Goal: Information Seeking & Learning: Understand process/instructions

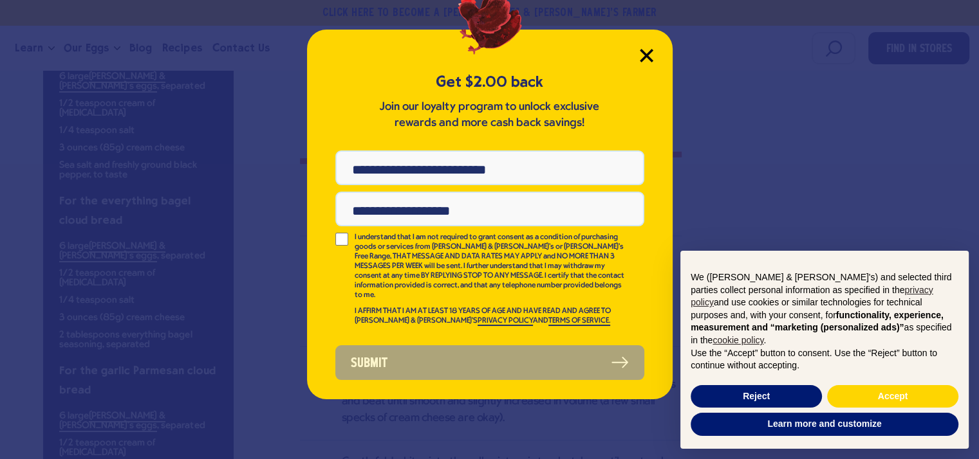
click at [650, 55] on icon "Close Modal" at bounding box center [647, 56] width 14 height 14
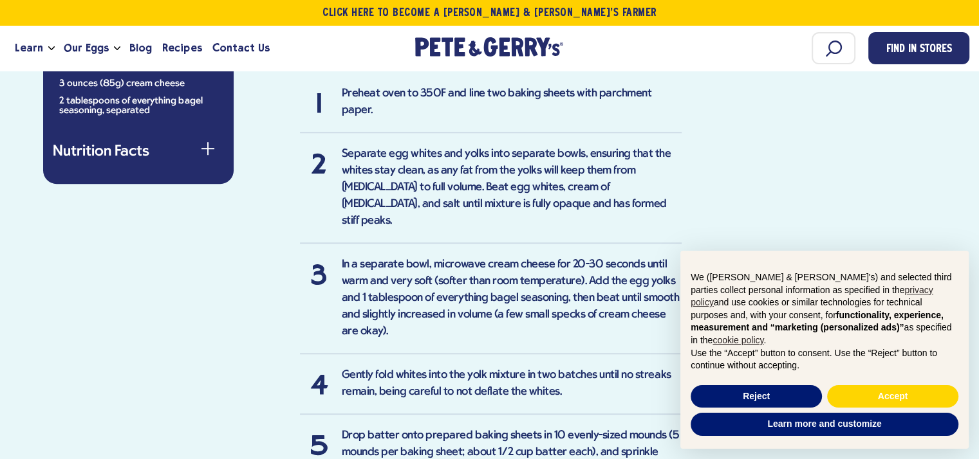
scroll to position [705, 0]
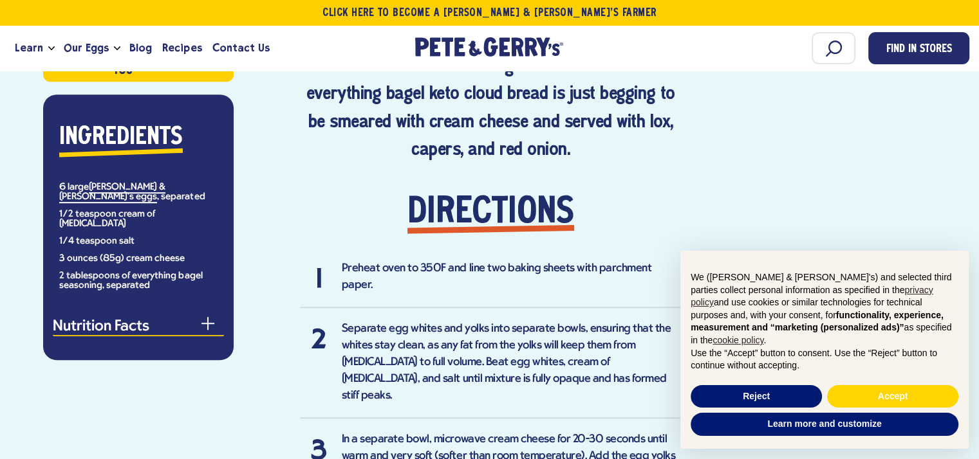
click at [208, 320] on button "Nutrition Facts" at bounding box center [138, 328] width 171 height 17
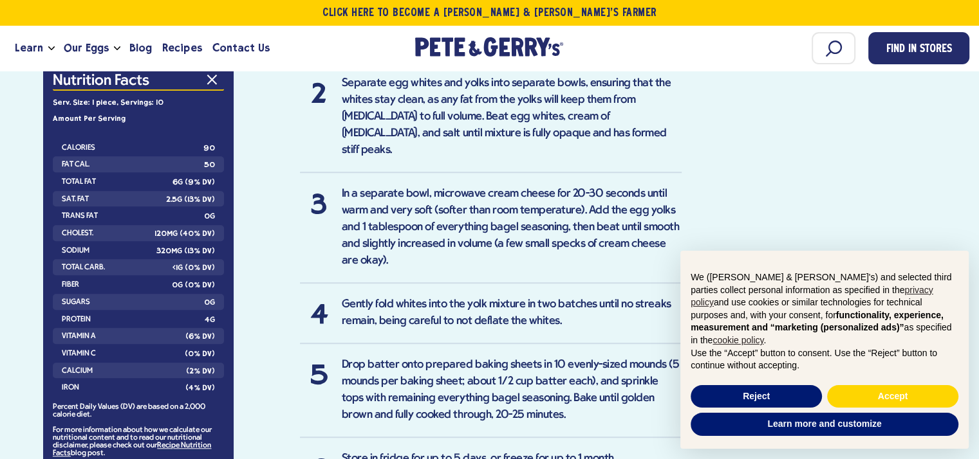
scroll to position [865, 0]
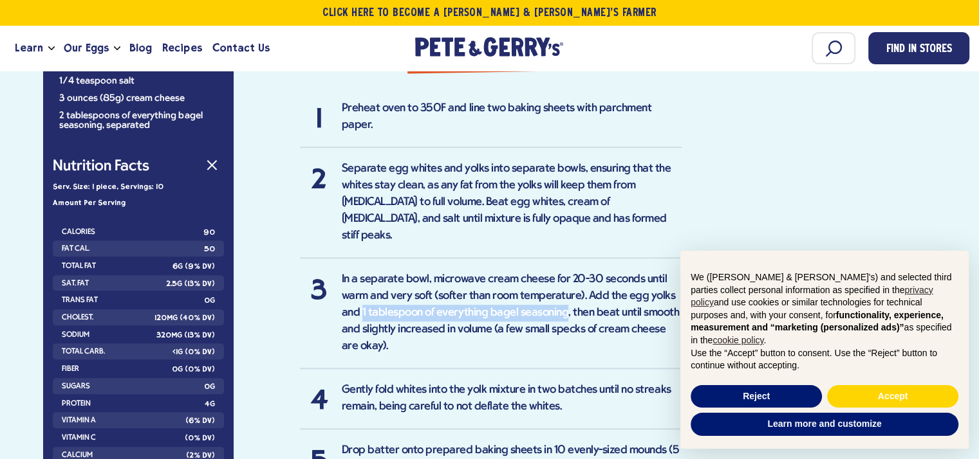
drag, startPoint x: 363, startPoint y: 277, endPoint x: 561, endPoint y: 279, distance: 198.2
click at [561, 279] on li "In a separate bowl, microwave cream cheese for 20-30 seconds until warm and ver…" at bounding box center [491, 320] width 382 height 98
copy li "1 tablespoon of everything bagel seasoning"
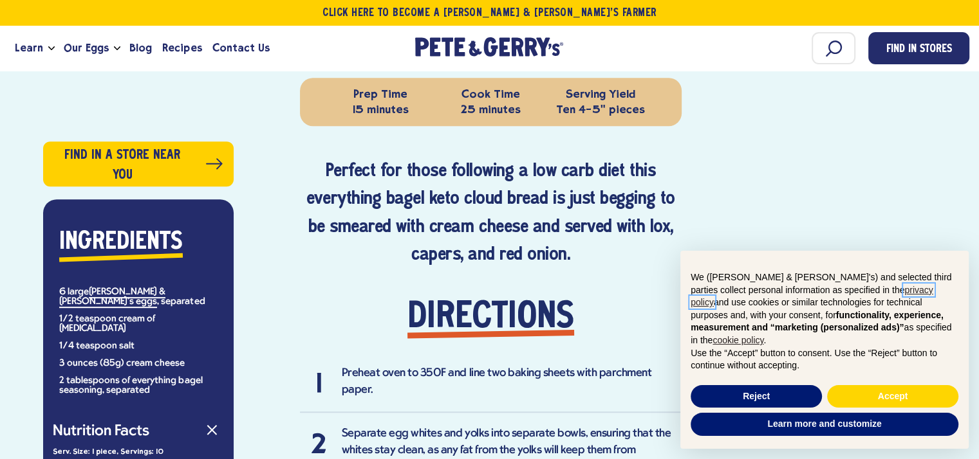
scroll to position [0, 0]
